Goal: Task Accomplishment & Management: Manage account settings

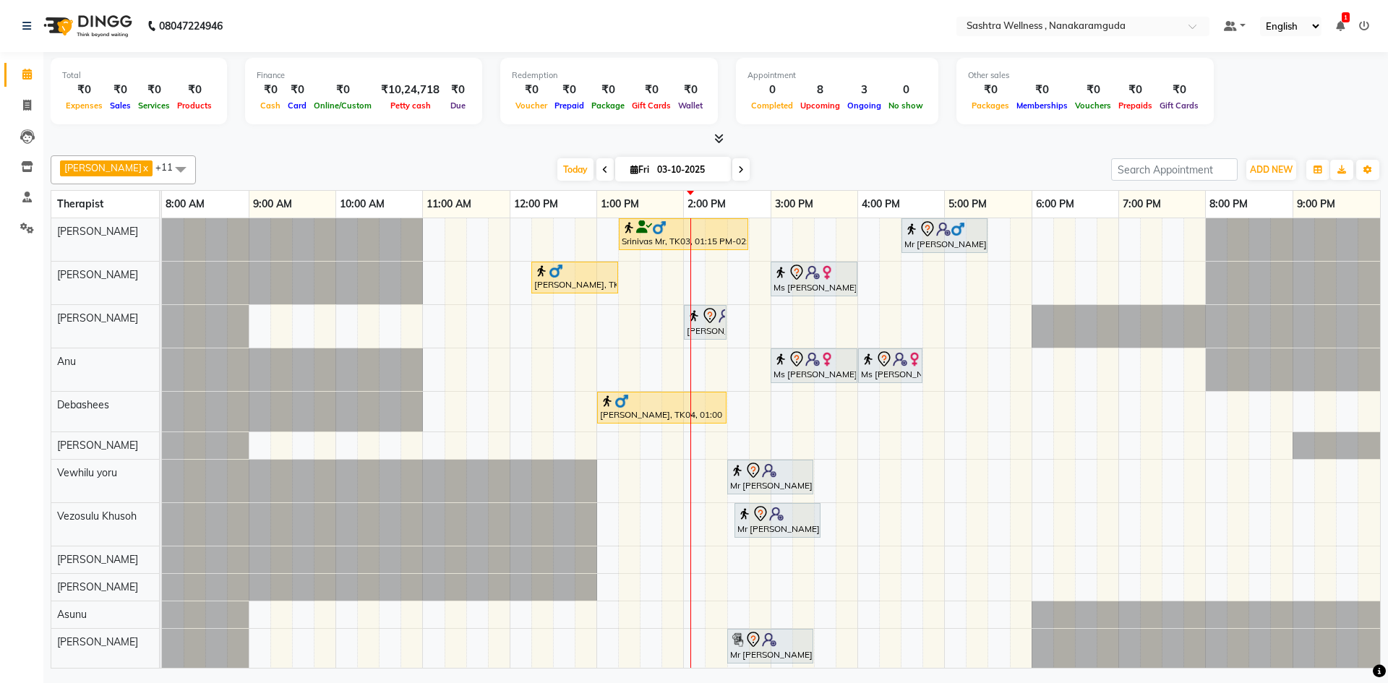
click at [1359, 23] on icon at bounding box center [1364, 26] width 10 height 10
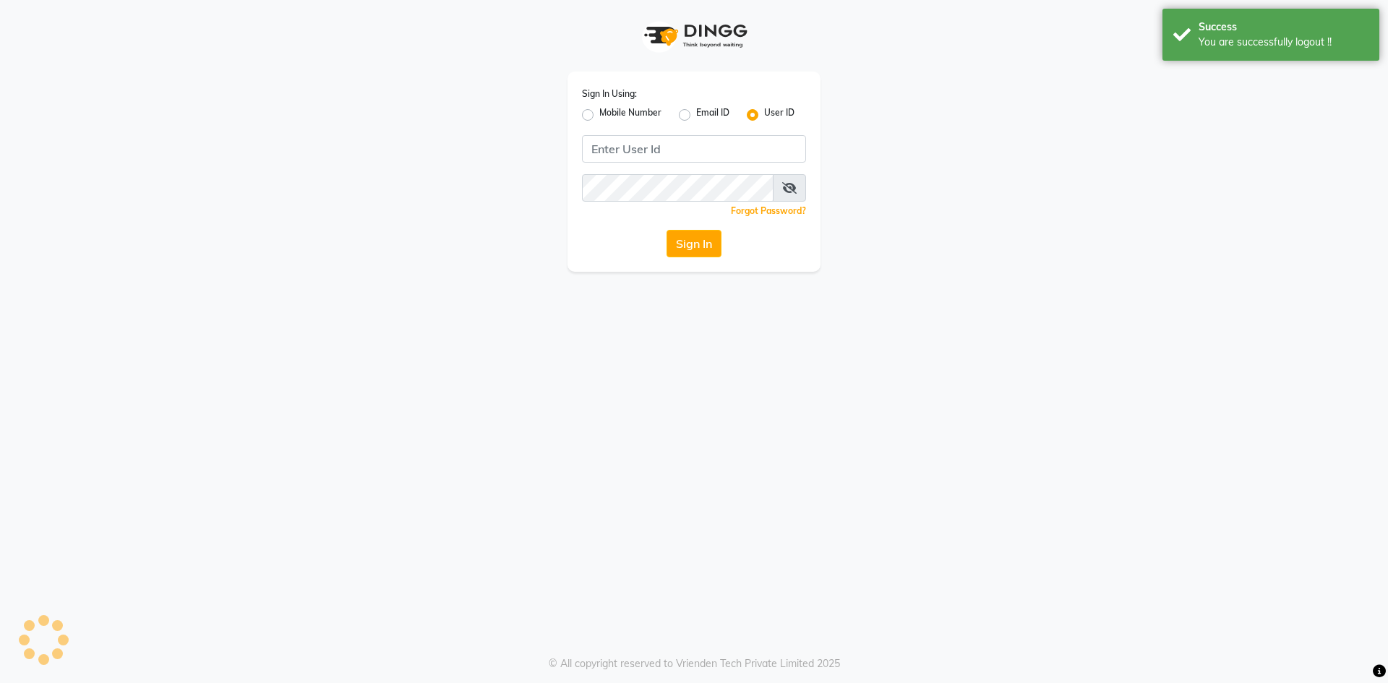
type input "8919070740"
click at [633, 111] on label "Mobile Number" at bounding box center [630, 114] width 62 height 17
click at [609, 111] on input "Mobile Number" at bounding box center [603, 110] width 9 height 9
radio input "true"
radio input "false"
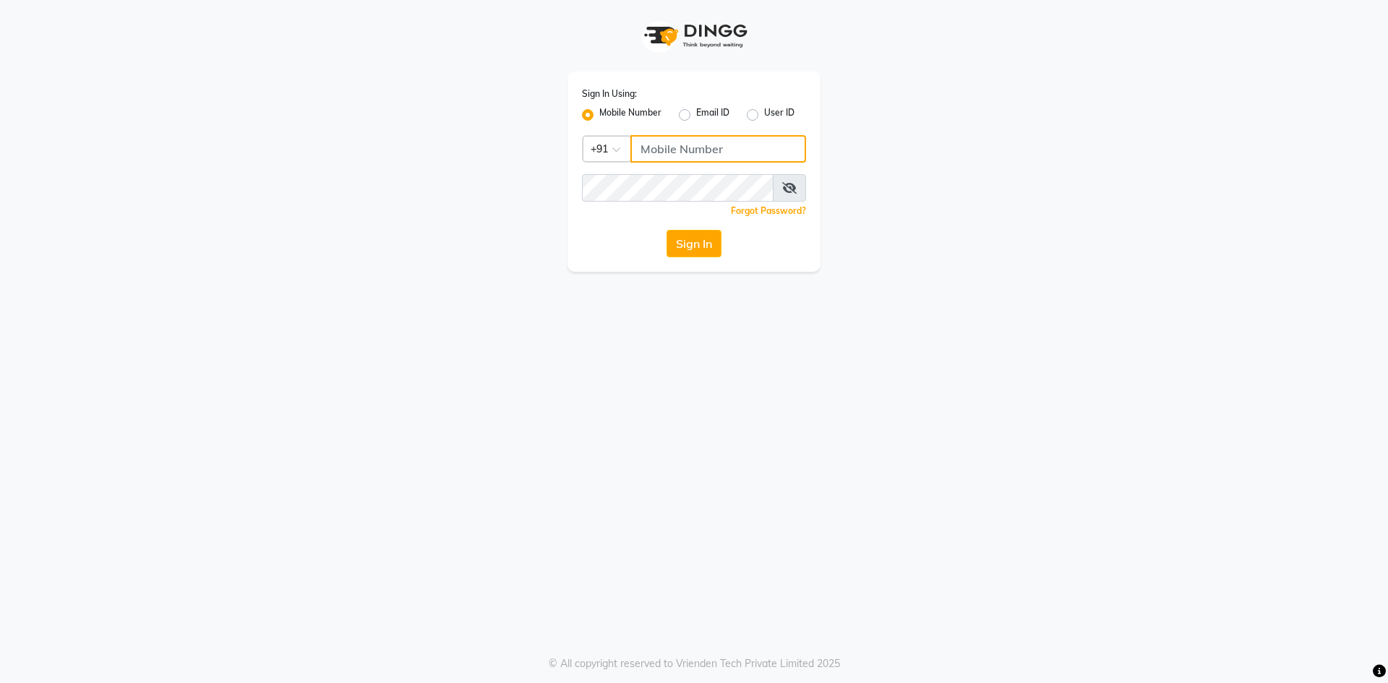
click at [671, 141] on input "Username" at bounding box center [718, 148] width 176 height 27
type input "9281094731"
click at [712, 231] on button "Sign In" at bounding box center [694, 243] width 55 height 27
